Goal: Information Seeking & Learning: Find specific fact

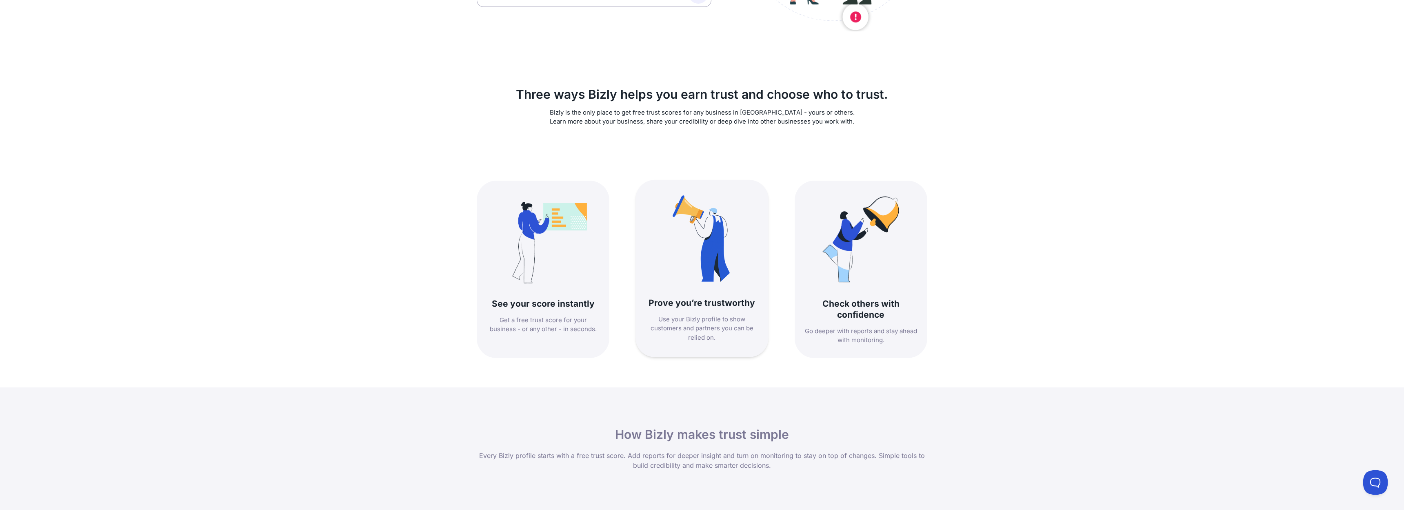
scroll to position [42, 0]
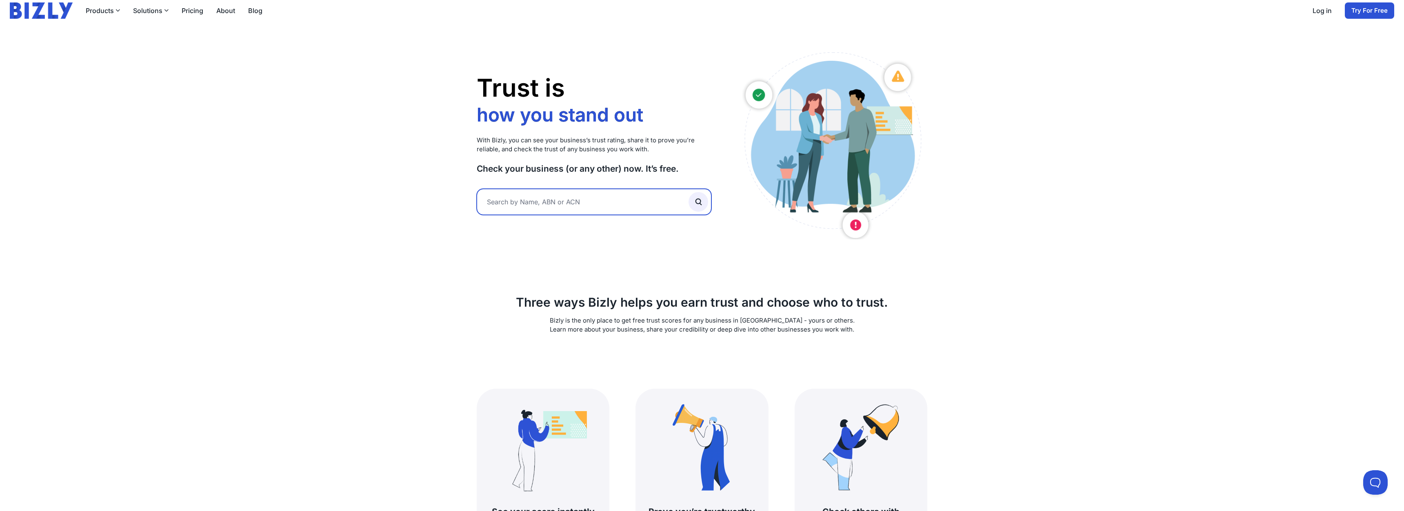
click at [543, 195] on input "text" at bounding box center [594, 202] width 235 height 26
type input "painter"
click at [688, 192] on button "submit" at bounding box center [698, 202] width 20 height 20
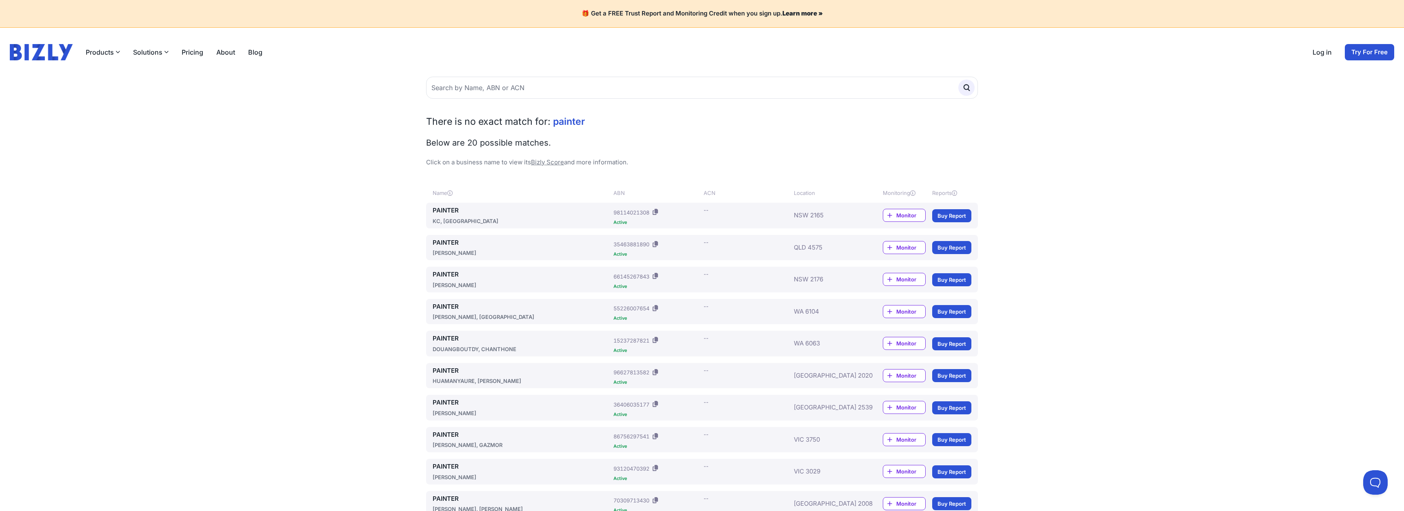
drag, startPoint x: 541, startPoint y: 215, endPoint x: 495, endPoint y: 217, distance: 46.1
click at [539, 215] on link "PAINTER" at bounding box center [521, 210] width 177 height 9
